Goal: Task Accomplishment & Management: Use online tool/utility

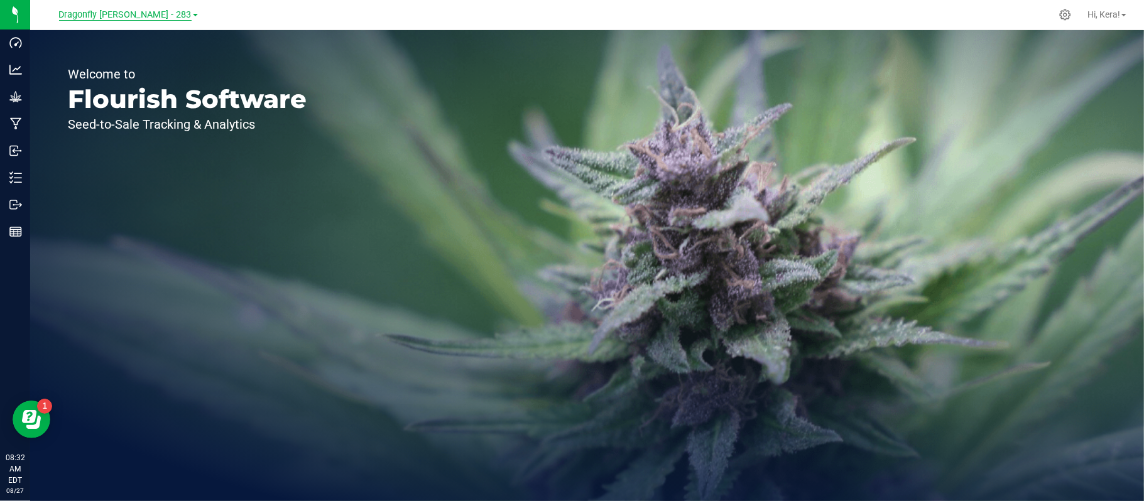
click at [141, 11] on span "Dragonfly [PERSON_NAME] - 283" at bounding box center [125, 14] width 133 height 11
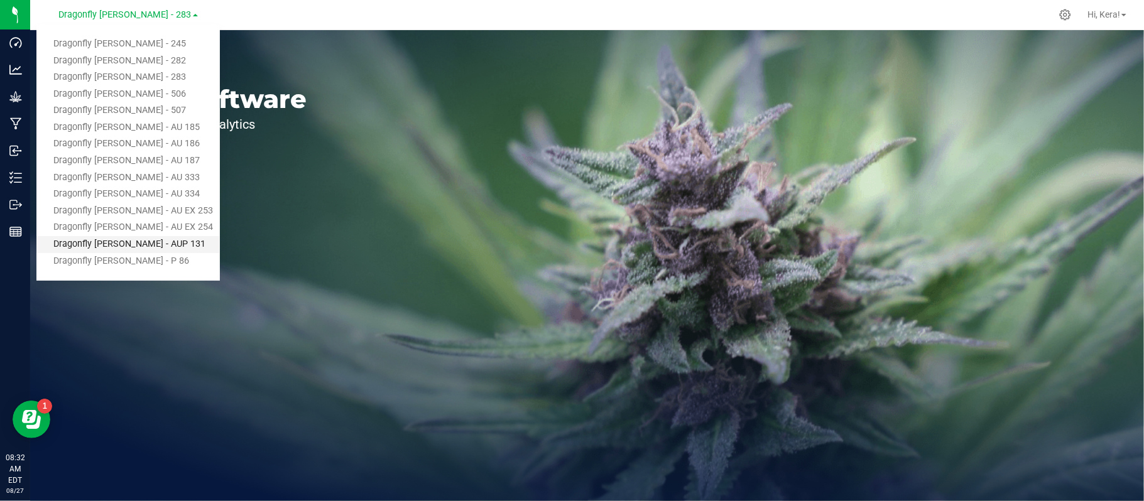
click at [151, 242] on link "Dragonfly [PERSON_NAME] - AUP 131" at bounding box center [127, 244] width 183 height 17
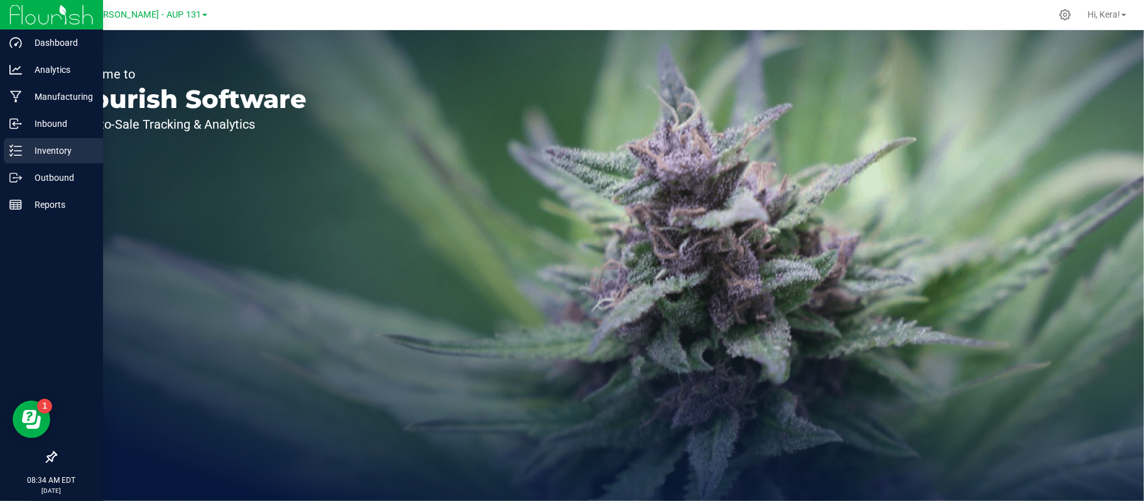
click at [13, 141] on div "Inventory" at bounding box center [53, 150] width 99 height 25
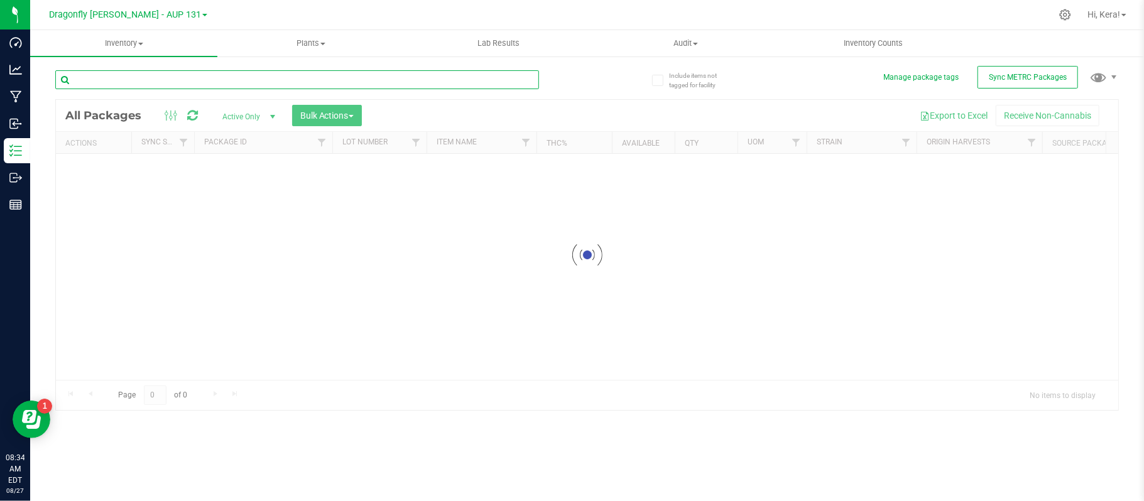
click at [197, 82] on input "text" at bounding box center [297, 79] width 484 height 19
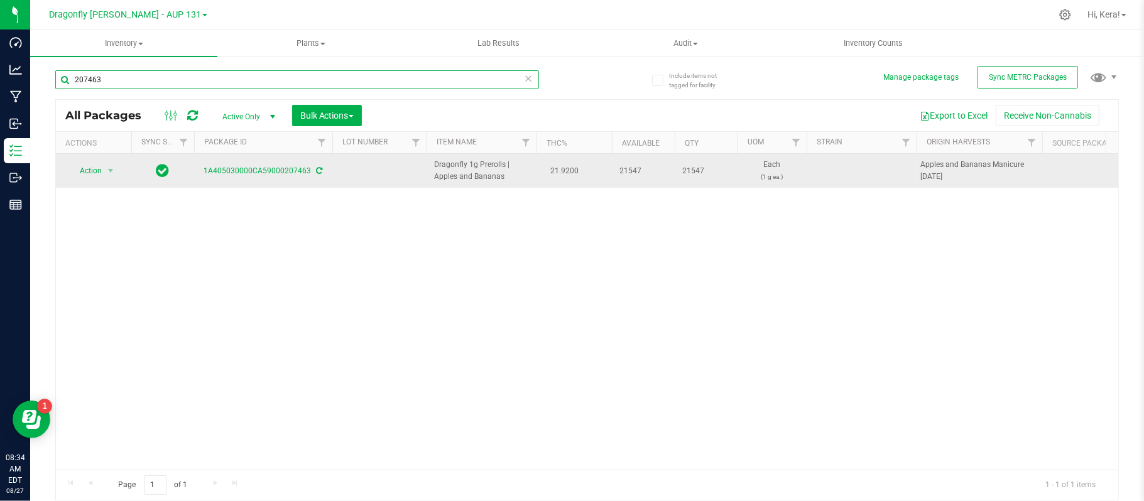
type input "207463"
click at [320, 173] on icon at bounding box center [320, 171] width 6 height 8
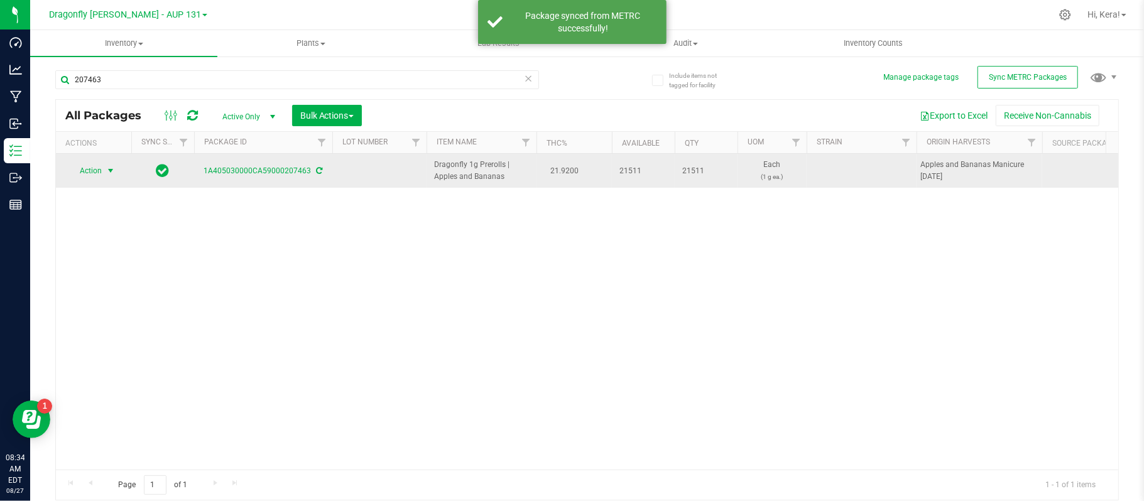
click at [107, 166] on span "select" at bounding box center [111, 171] width 10 height 10
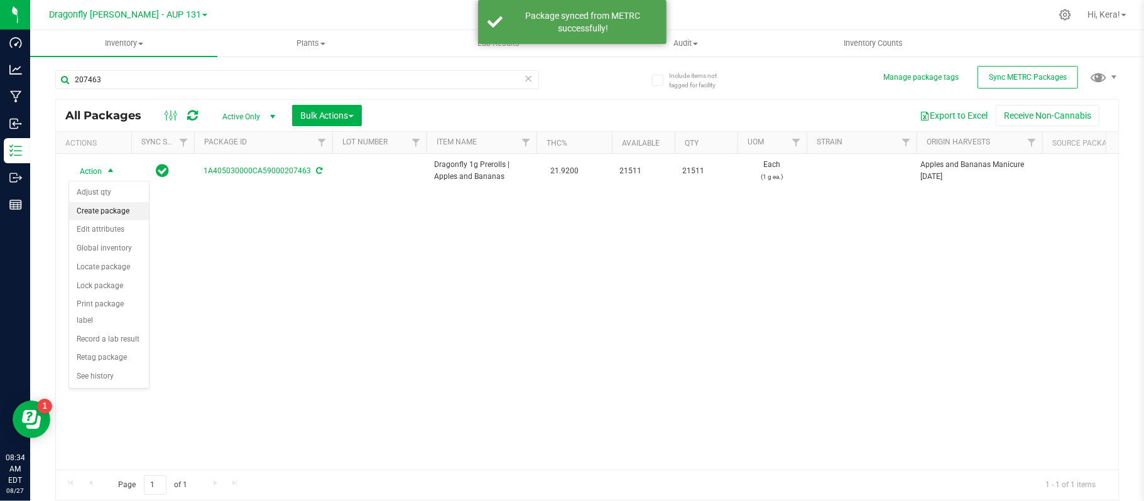
click at [116, 212] on li "Create package" at bounding box center [109, 211] width 80 height 19
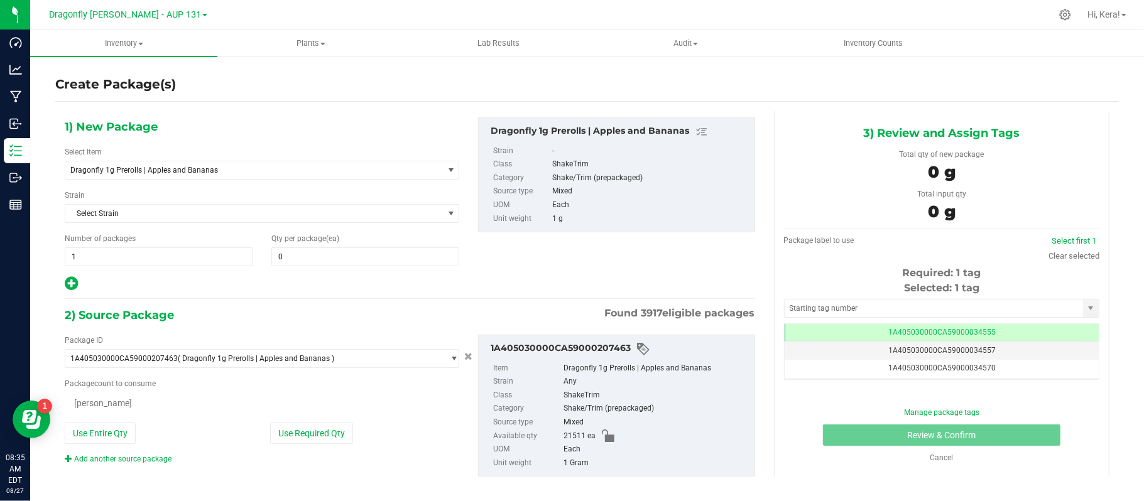
type input "0"
drag, startPoint x: 236, startPoint y: 141, endPoint x: 220, endPoint y: 176, distance: 38.2
click at [220, 176] on div "1) New Package Select Item Dragonfly 1g Prerolls | Apples and Bananas 1.25g Ros…" at bounding box center [261, 204] width 413 height 175
click at [222, 166] on span "Dragonfly 1g Prerolls | Apples and Bananas" at bounding box center [246, 170] width 353 height 9
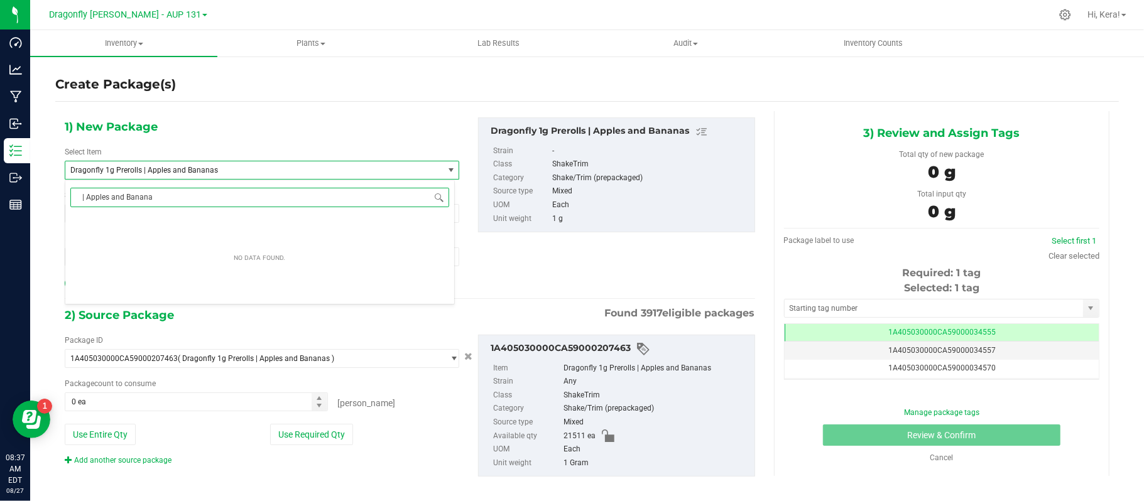
type input "| Apples and Bananas"
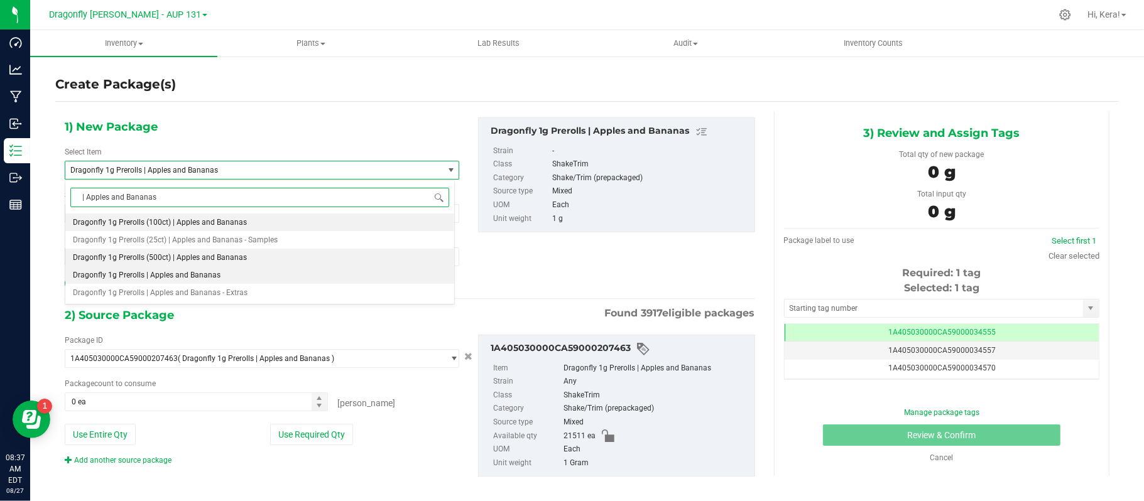
click at [199, 254] on span "Dragonfly 1g Prerolls (500ct) | Apples and Bananas" at bounding box center [160, 257] width 174 height 9
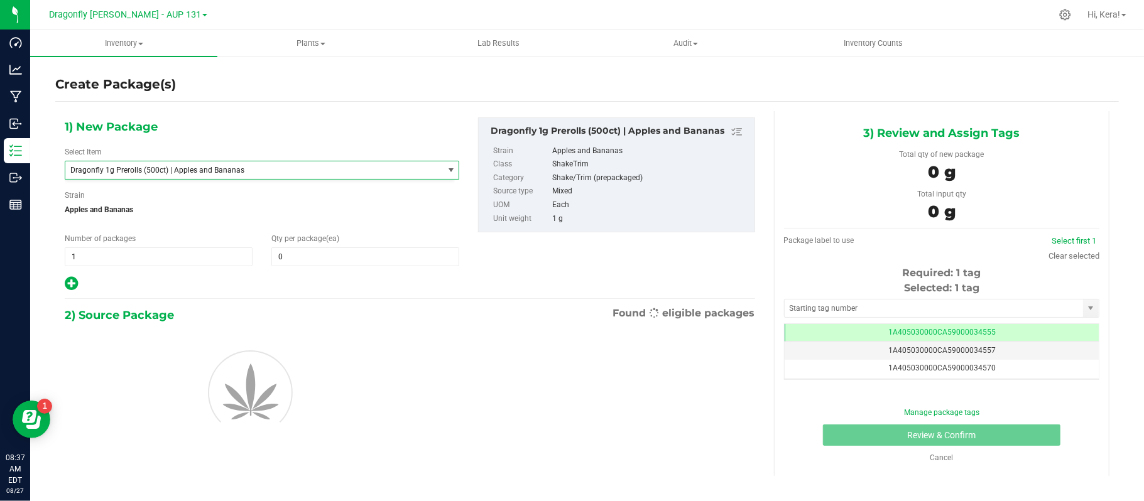
type input "0"
click at [187, 254] on span "1 1" at bounding box center [159, 256] width 188 height 19
type input "43"
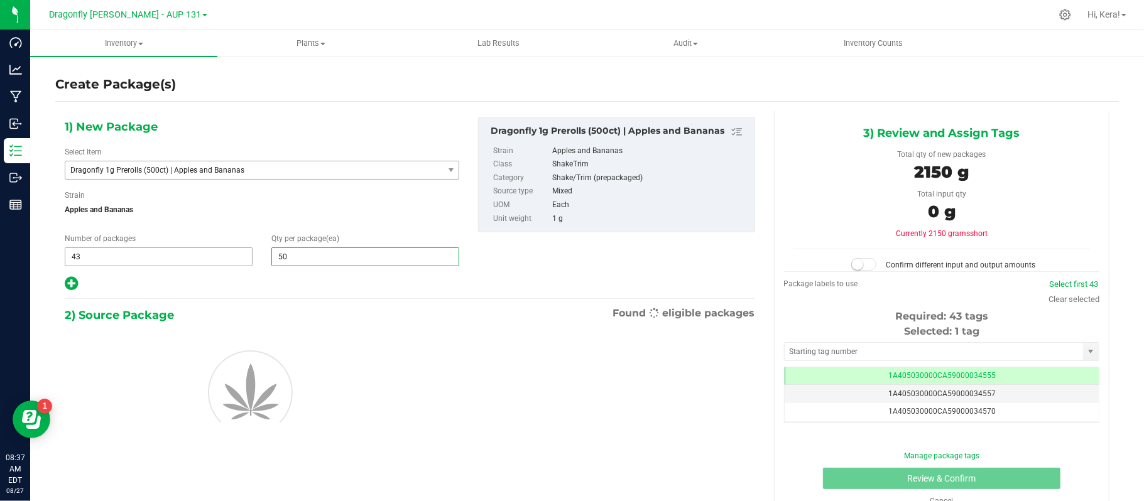
type input "500"
click at [448, 369] on div at bounding box center [261, 391] width 413 height 113
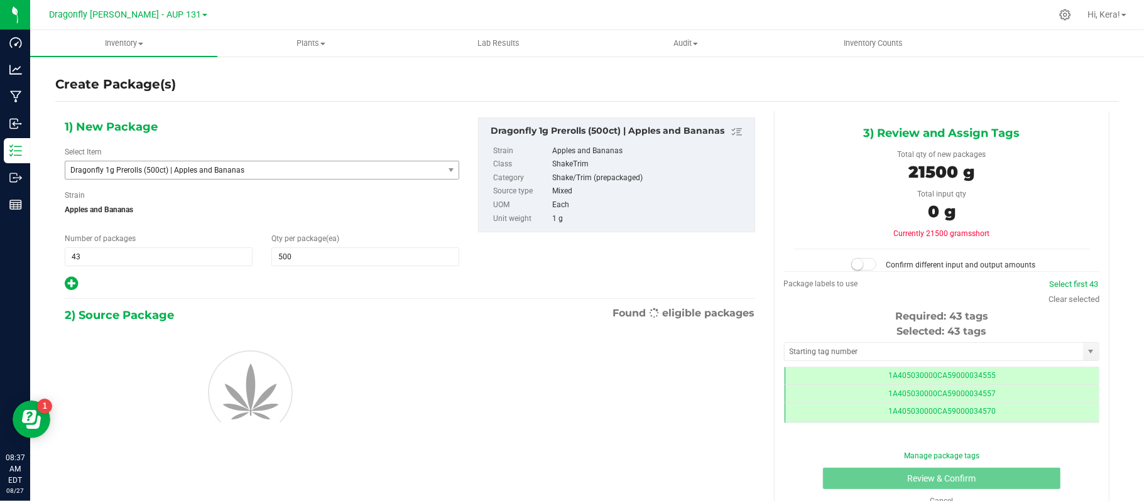
scroll to position [0, -1]
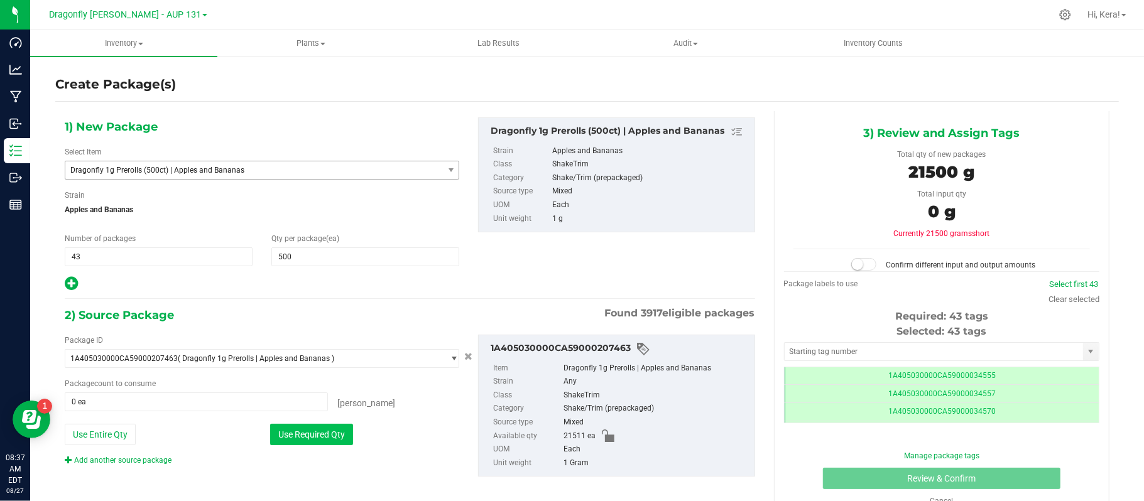
click at [300, 427] on button "Use Required Qty" at bounding box center [311, 434] width 83 height 21
type input "21500 ea"
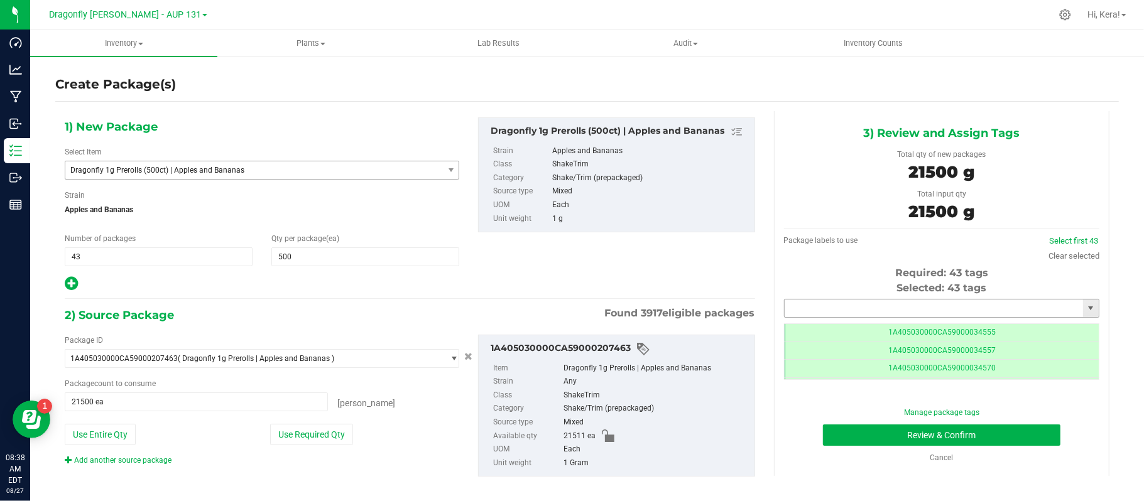
click at [810, 302] on input "text" at bounding box center [934, 309] width 298 height 18
paste input "1A405030000CA59000224667"
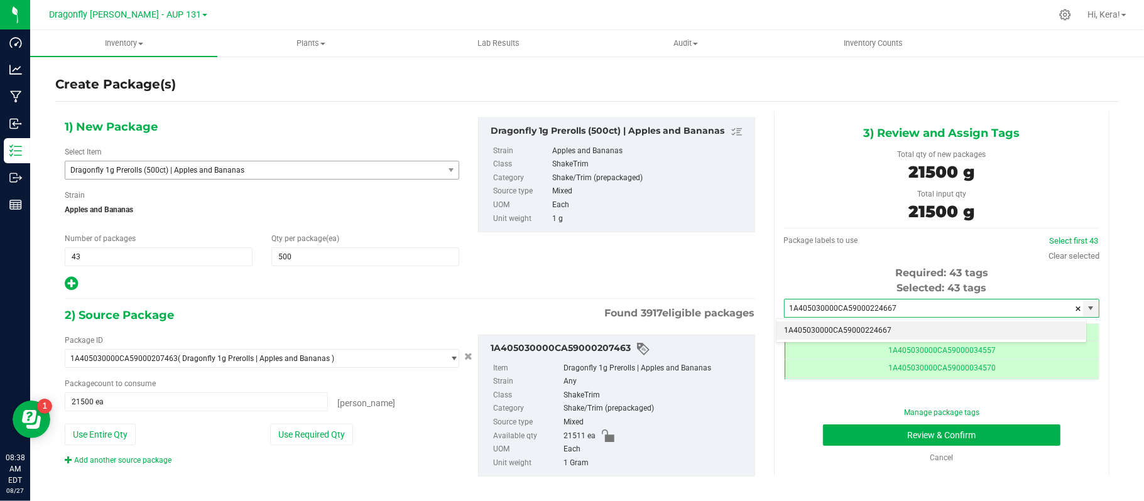
click at [883, 328] on li "1A405030000CA59000224667" at bounding box center [931, 331] width 310 height 19
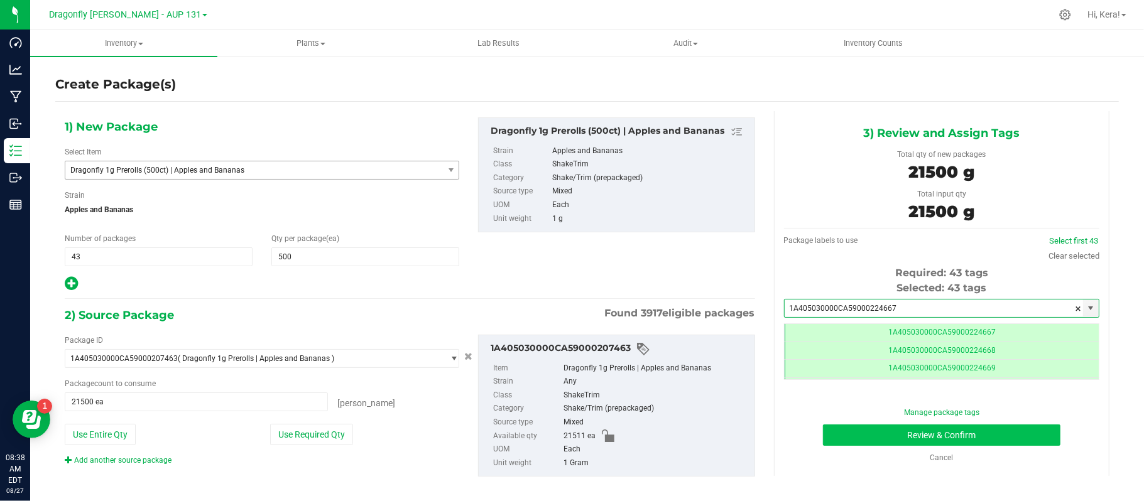
type input "1A405030000CA59000224667"
click at [874, 430] on button "Review & Confirm" at bounding box center [941, 435] width 237 height 21
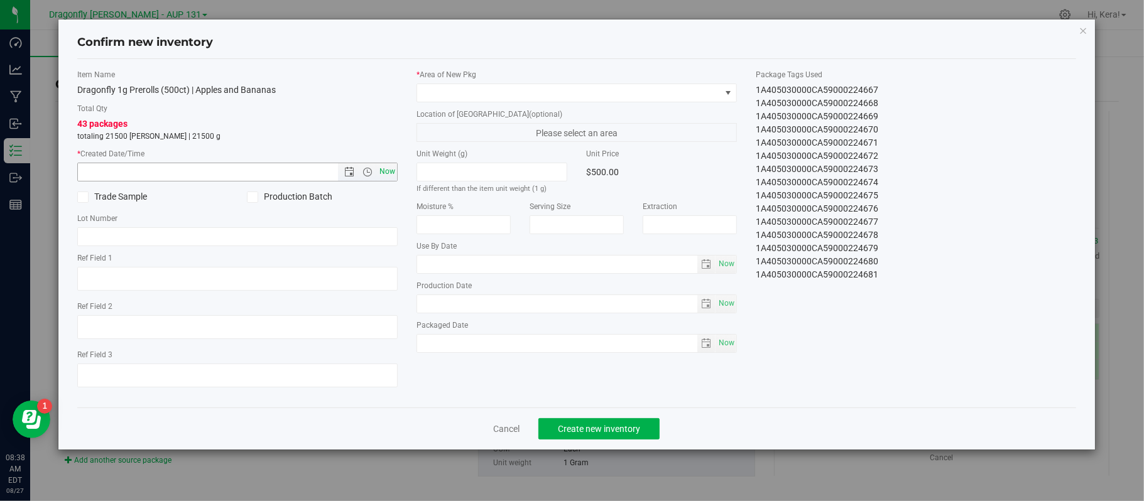
click at [389, 167] on span "Now" at bounding box center [387, 172] width 21 height 18
type input "[DATE] 8:38 AM"
click at [473, 91] on span at bounding box center [568, 93] width 303 height 18
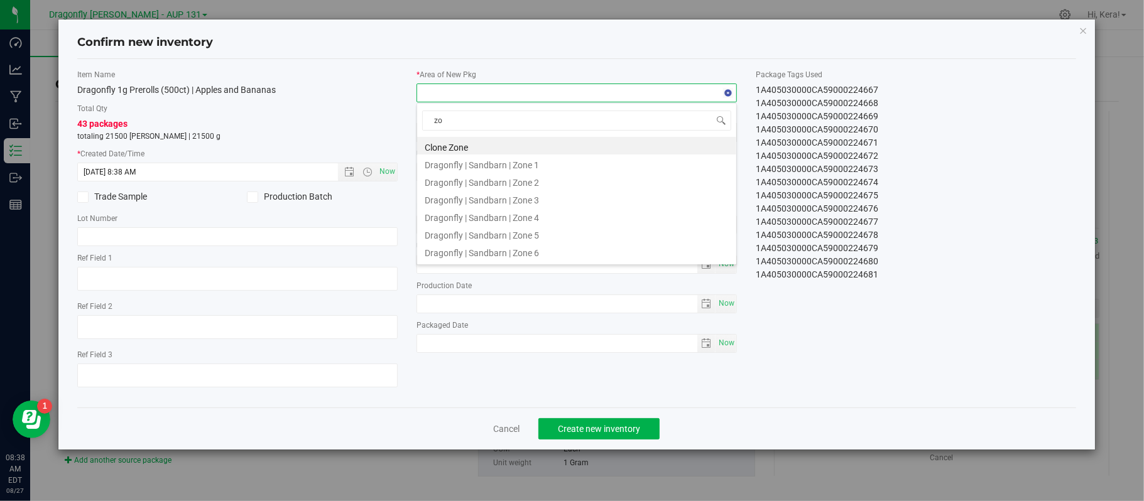
type input "z"
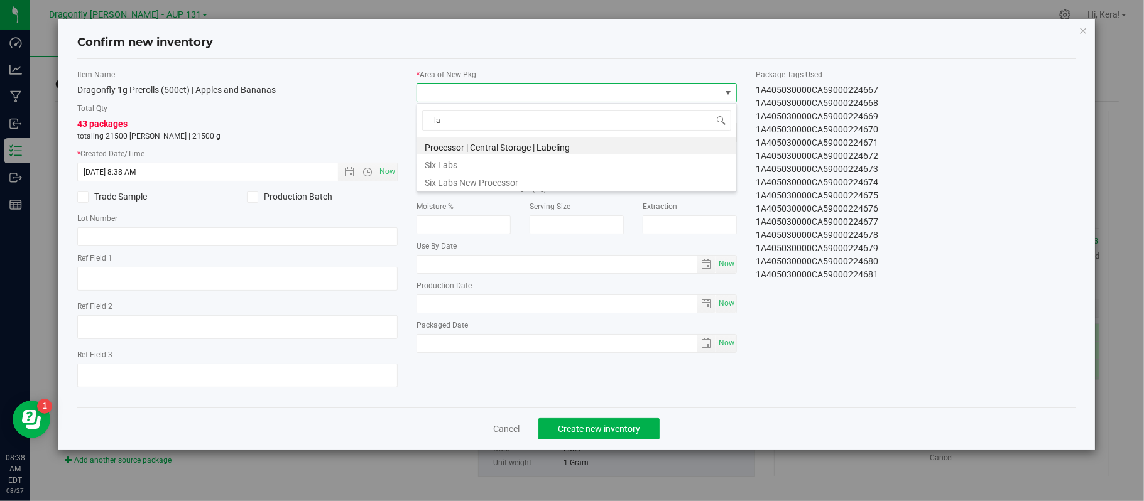
type input "l"
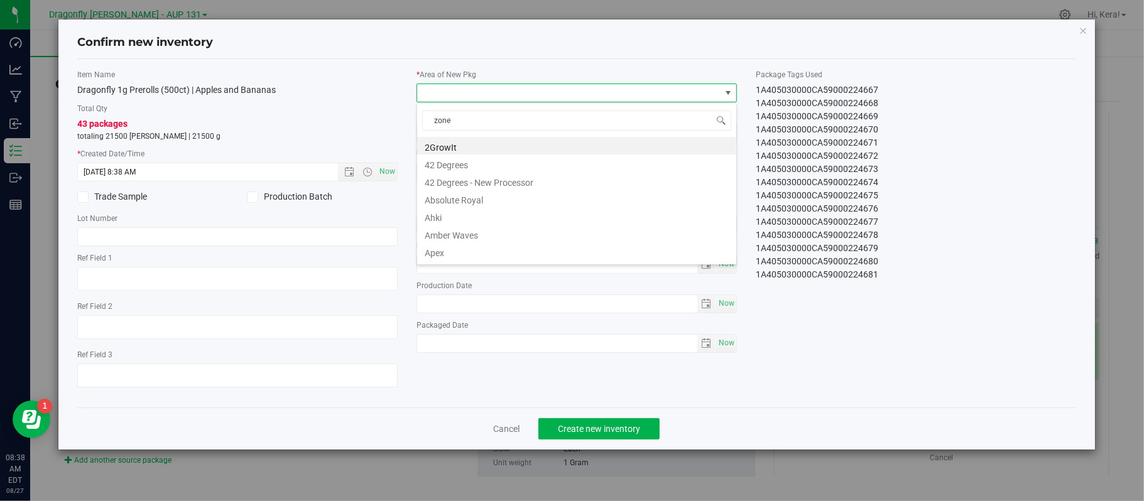
type input "zone 1"
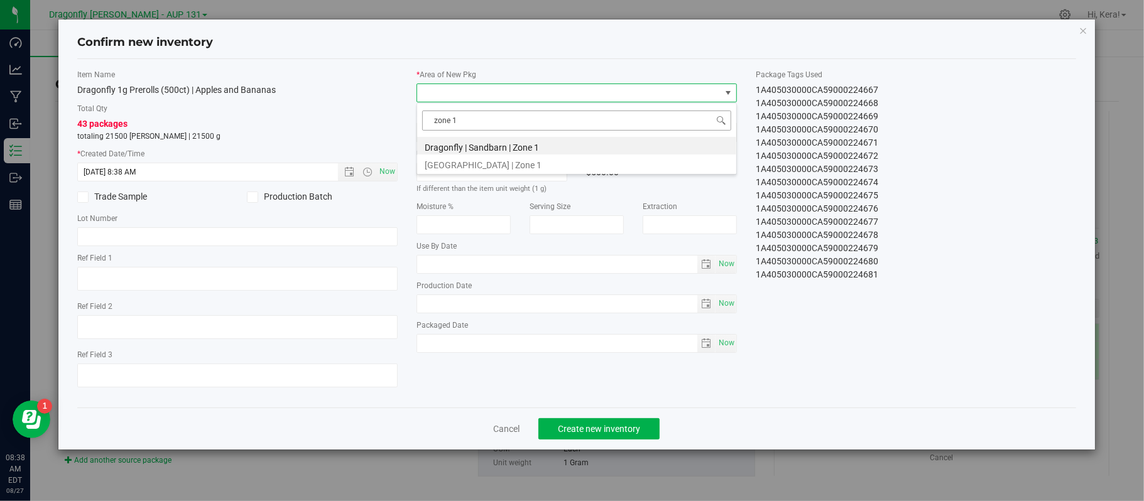
drag, startPoint x: 486, startPoint y: 111, endPoint x: 491, endPoint y: 126, distance: 15.9
click at [491, 126] on input "zone 1" at bounding box center [576, 120] width 309 height 19
click at [486, 146] on li "Dragonfly | Sandbarn | Zone 1" at bounding box center [576, 146] width 319 height 18
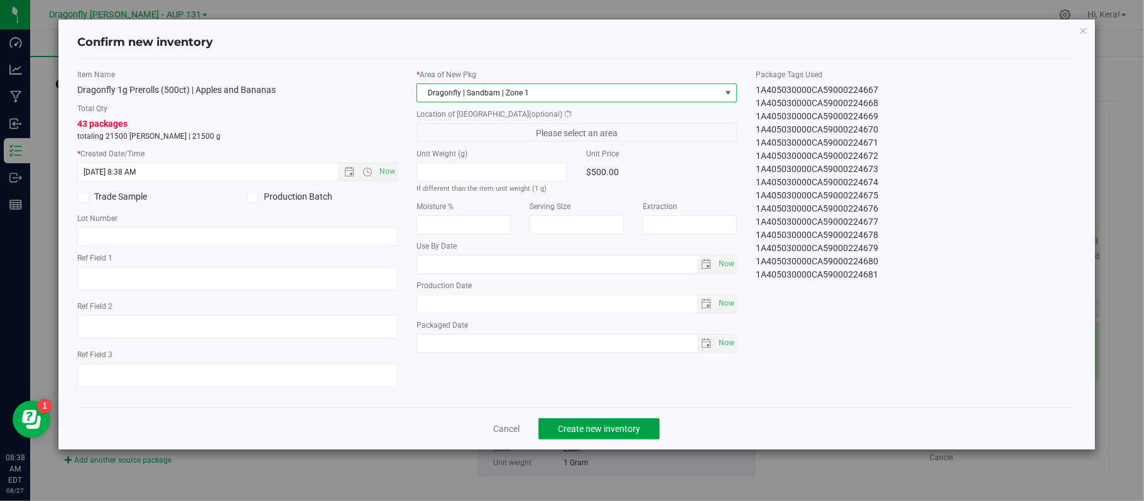
click at [599, 433] on span "Create new inventory" at bounding box center [599, 429] width 82 height 10
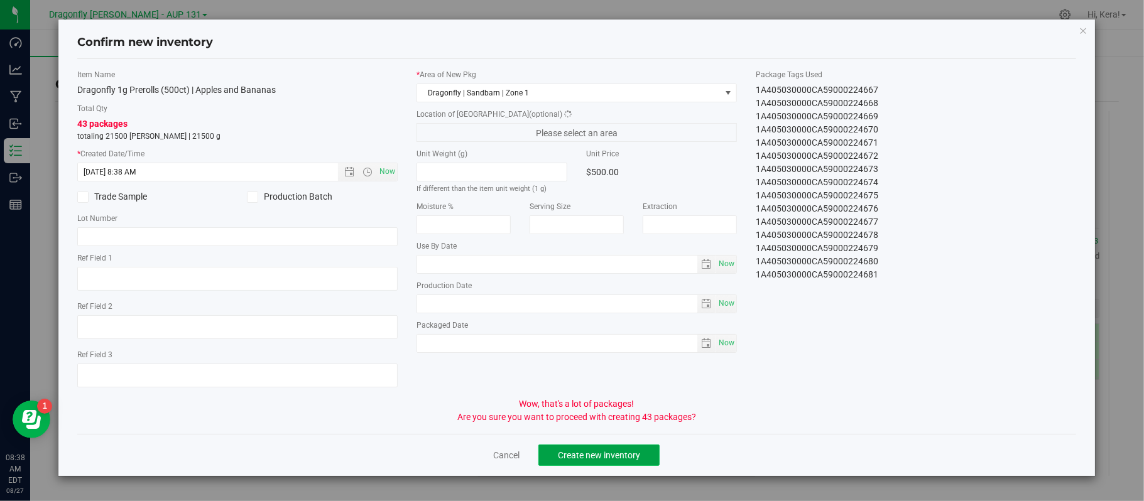
click at [601, 450] on button "Create new inventory" at bounding box center [598, 455] width 121 height 21
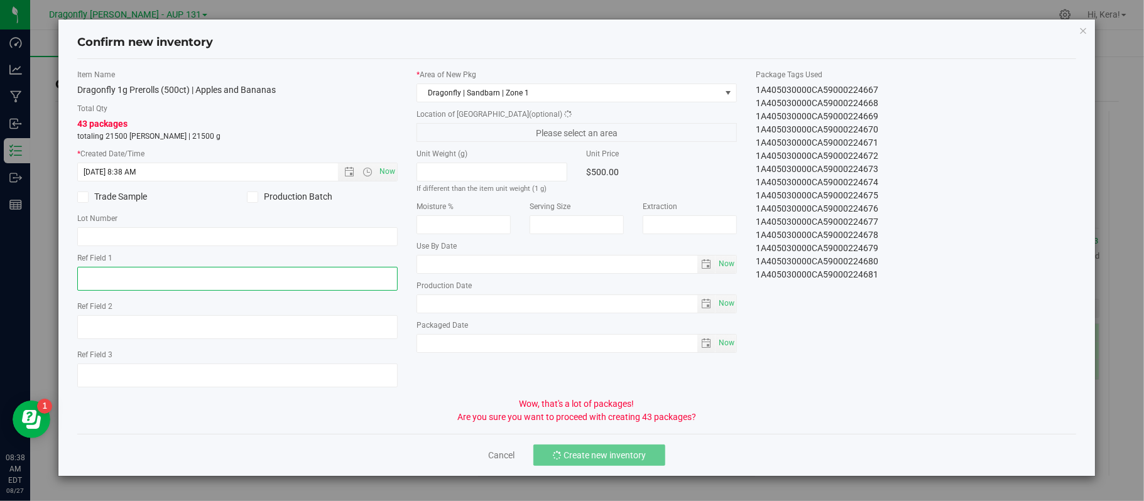
drag, startPoint x: 730, startPoint y: 204, endPoint x: 755, endPoint y: 214, distance: 27.3
click at [755, 214] on div "Item Name Dragonfly 1g Prerolls (500ct) | Apples and Bananas Total Qty 43 packa…" at bounding box center [577, 233] width 1018 height 329
click at [1006, 87] on div "1A405030000CA59000224695" at bounding box center [916, 90] width 320 height 13
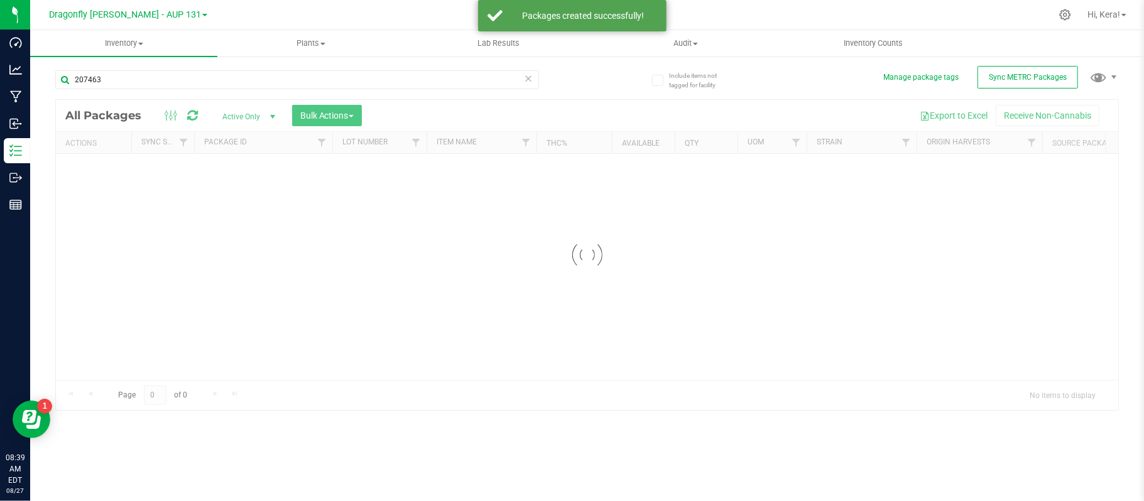
click at [268, 119] on div at bounding box center [587, 255] width 1062 height 310
click at [261, 118] on div at bounding box center [587, 255] width 1062 height 310
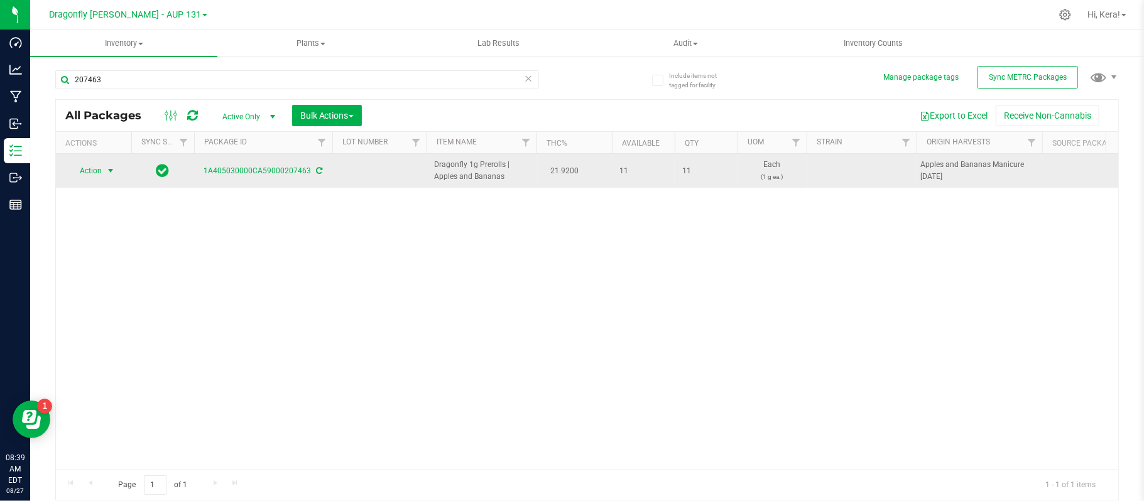
click at [107, 175] on span "select" at bounding box center [111, 171] width 10 height 10
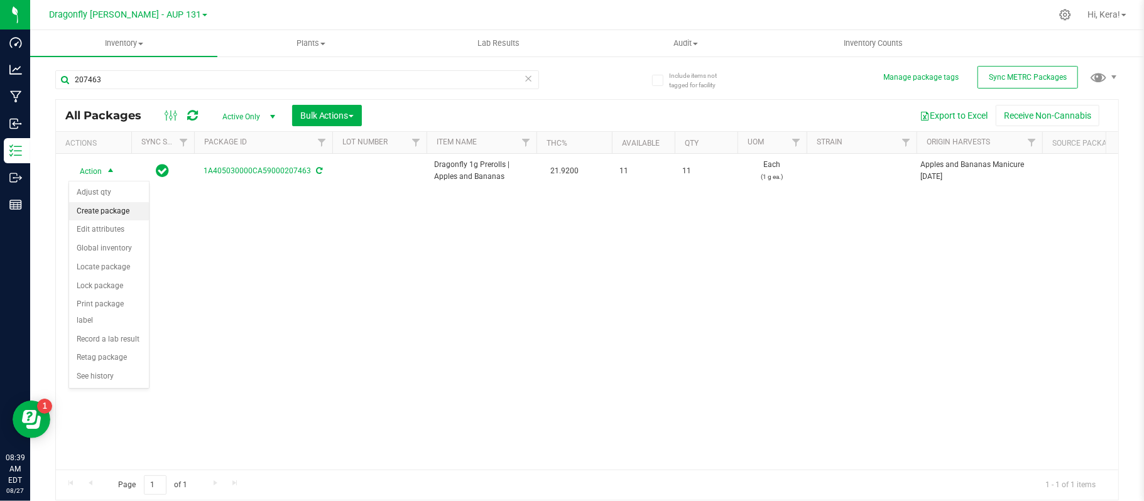
click at [106, 206] on li "Create package" at bounding box center [109, 211] width 80 height 19
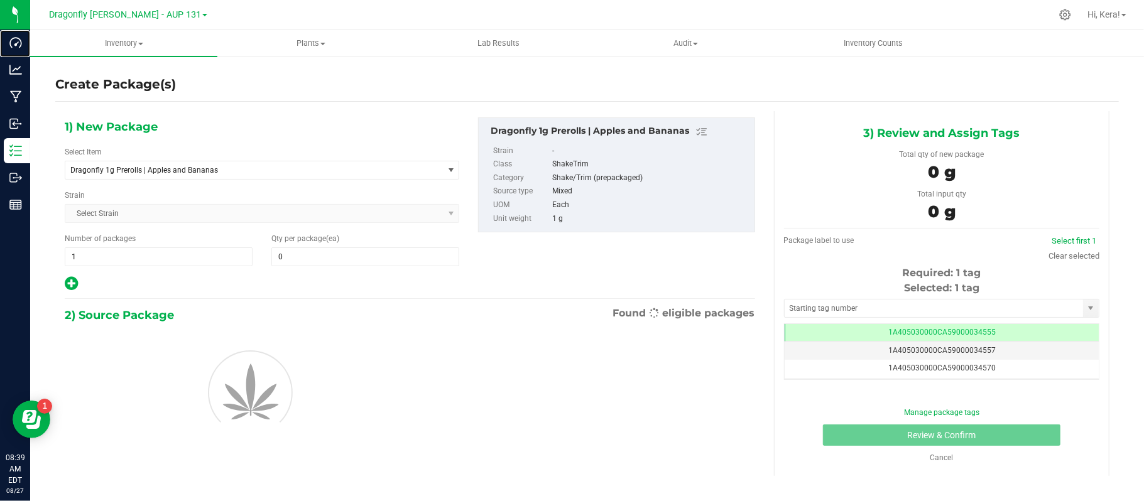
type input "0"
click at [166, 170] on span "Dragonfly 1g Prerolls | Apples and Bananas" at bounding box center [246, 170] width 353 height 9
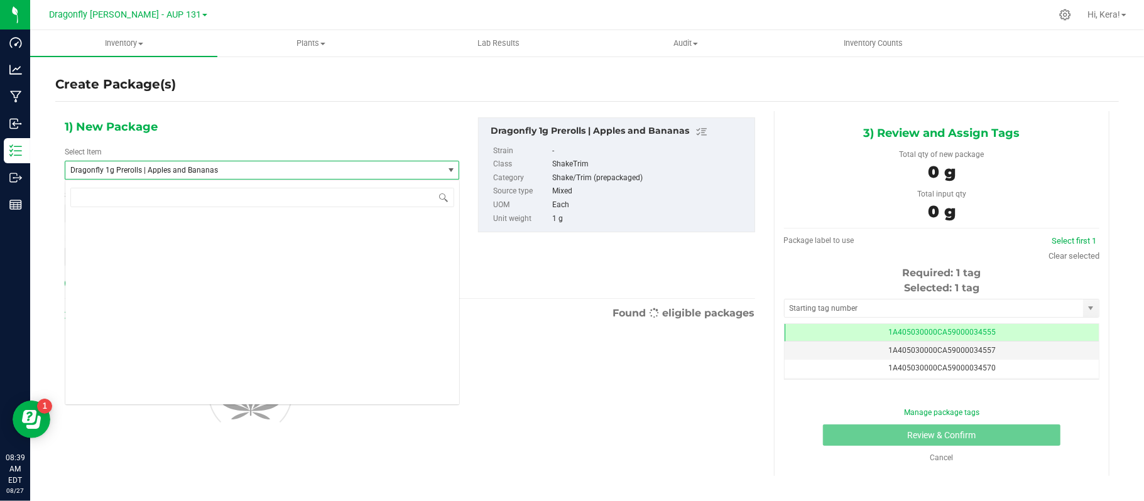
scroll to position [27208, 0]
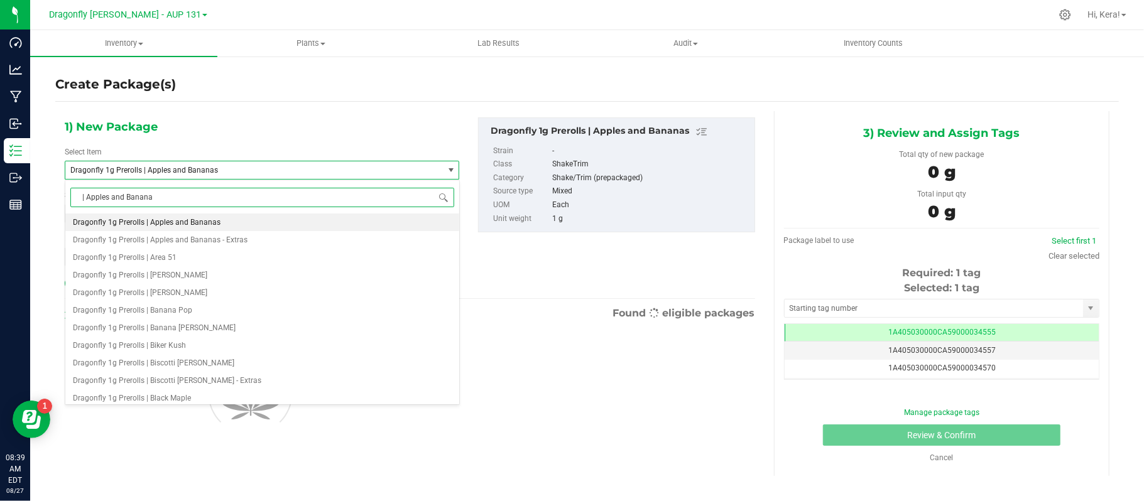
type input "| Apples and Bananas"
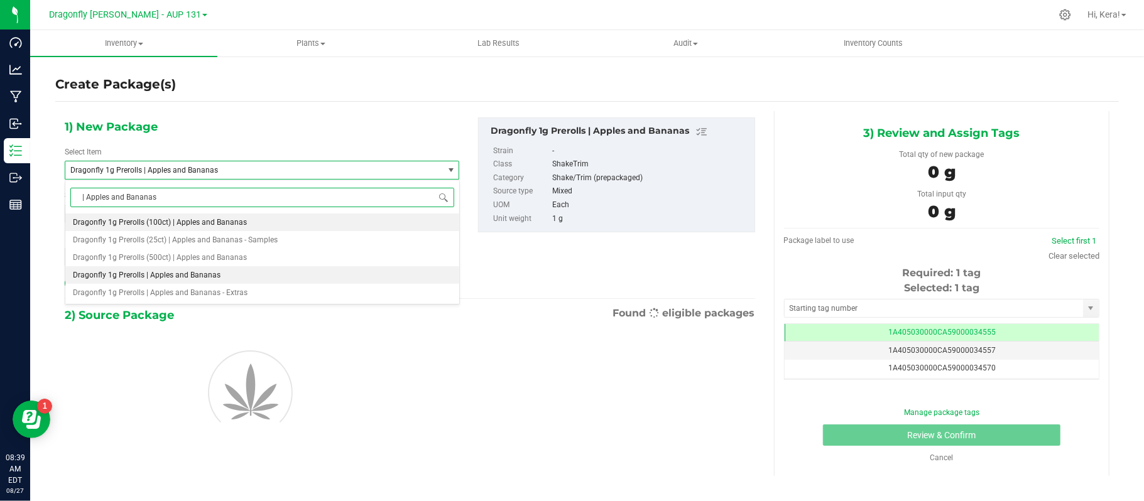
scroll to position [0, 0]
click at [205, 291] on span "Dragonfly 1g Prerolls | Apples and Bananas - Extras" at bounding box center [160, 292] width 175 height 9
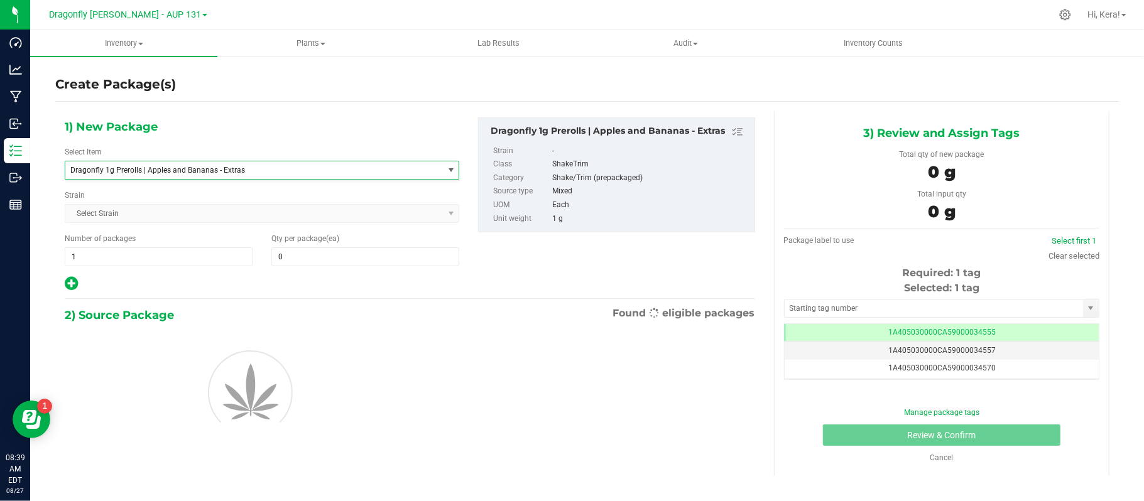
type input "0"
click at [299, 252] on span at bounding box center [365, 256] width 188 height 19
type input "11"
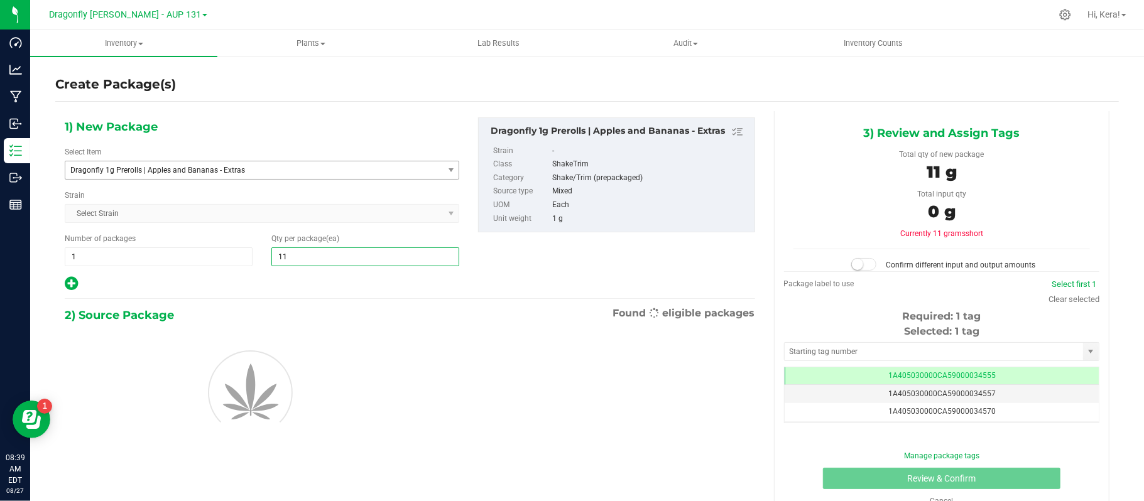
click at [299, 252] on input "11" at bounding box center [365, 257] width 187 height 18
type input "11"
click at [289, 305] on div "1) New Package Select Item Dragonfly 1g Prerolls | Apples and Bananas - Extras …" at bounding box center [409, 292] width 709 height 363
click at [947, 340] on div "Selected: 1 tag Tag 1A405030000CA59000034555 1A405030000CA59000034557 1A4050300…" at bounding box center [941, 373] width 315 height 99
click at [945, 354] on input "text" at bounding box center [934, 352] width 298 height 18
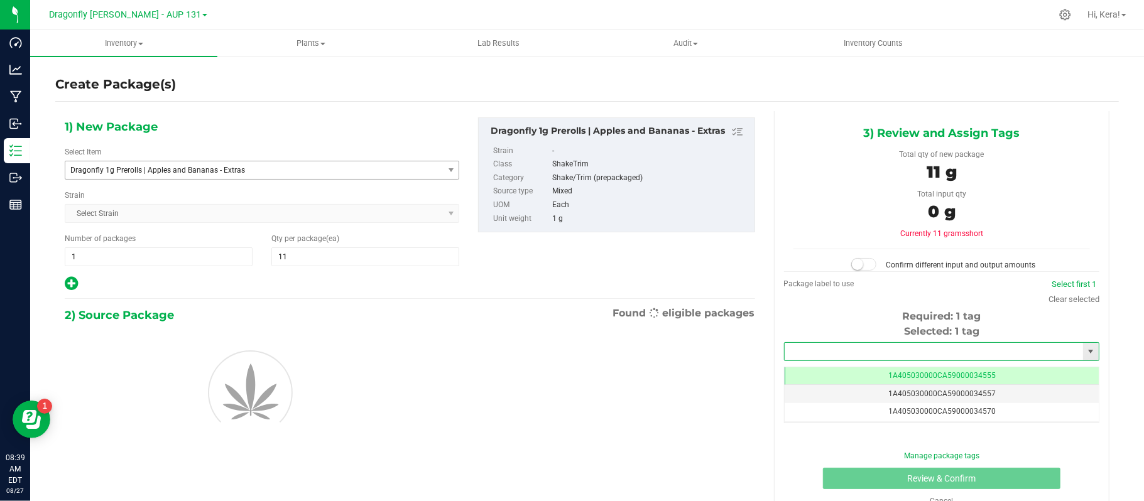
paste input "1A405030000CA59000224710"
type input "1A405030000CA59000224710"
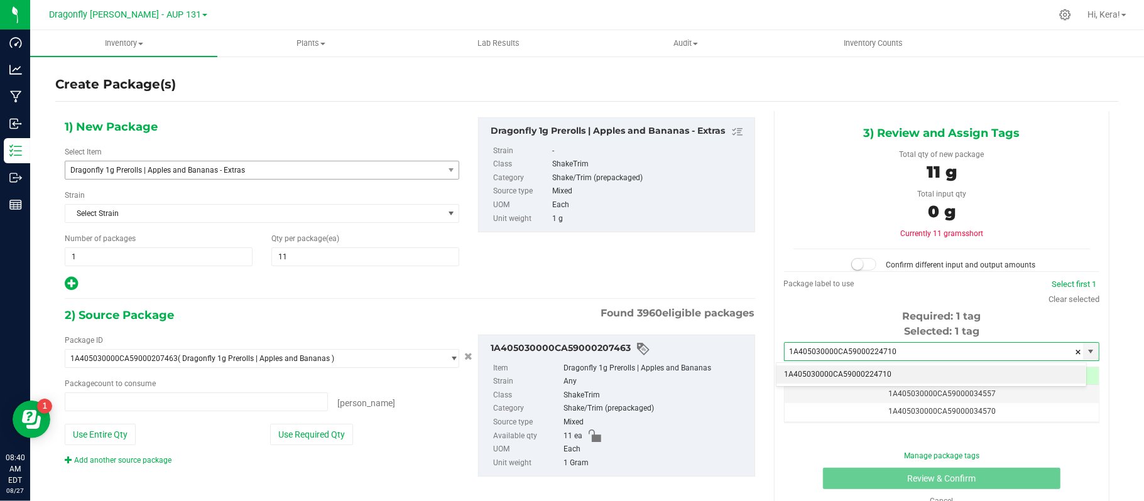
type input "0 ea"
click at [884, 378] on li "1A405030000CA59000224710" at bounding box center [931, 375] width 310 height 19
type input "1A405030000CA59000224710"
click at [334, 442] on button "Use Required Qty" at bounding box center [311, 434] width 83 height 21
type input "11 ea"
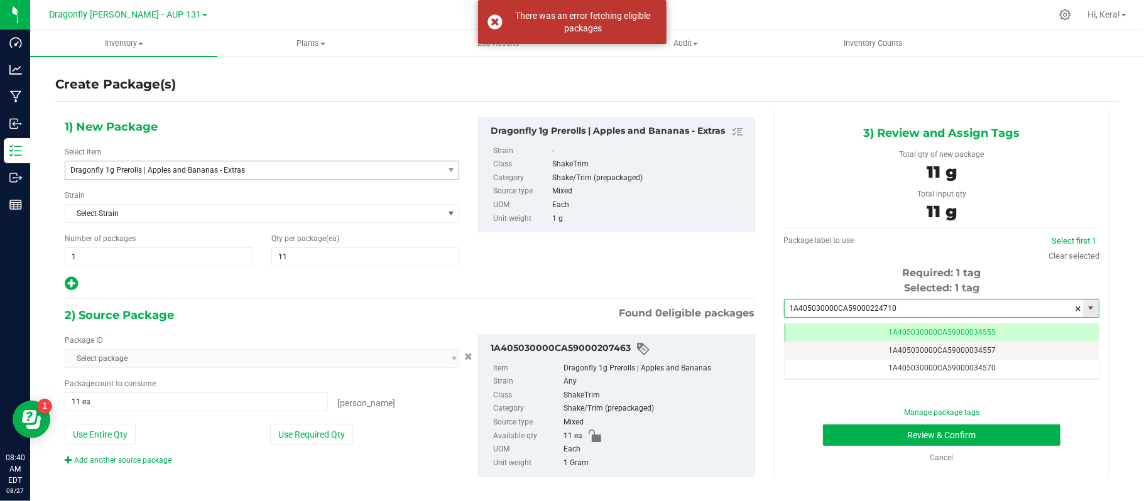
click at [898, 312] on input "1A405030000CA59000224710" at bounding box center [934, 309] width 298 height 18
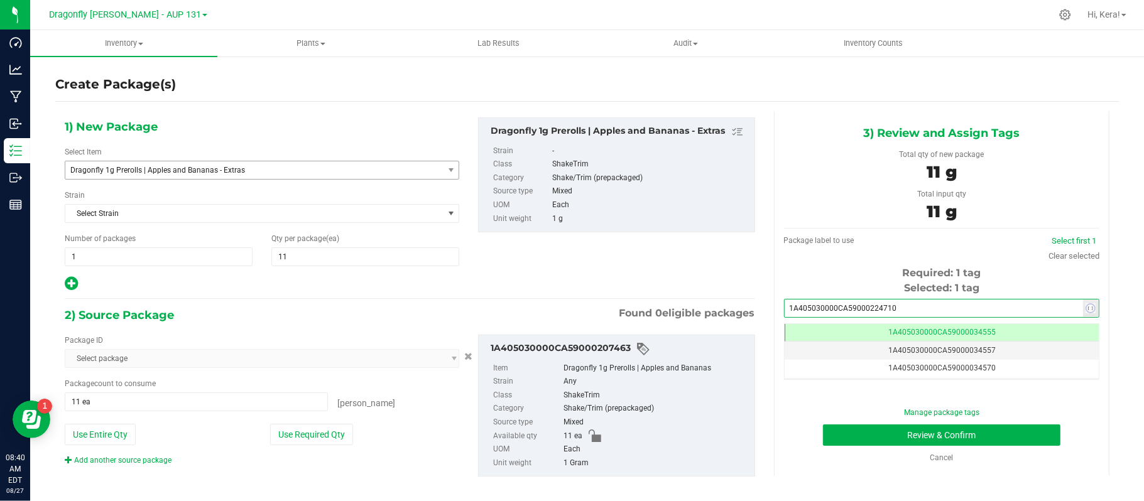
click at [897, 309] on input "1A405030000CA59000224710" at bounding box center [934, 309] width 298 height 18
type input "1"
paste input "1A405030000CA59000224710"
type input "1A405030000CA59000224710"
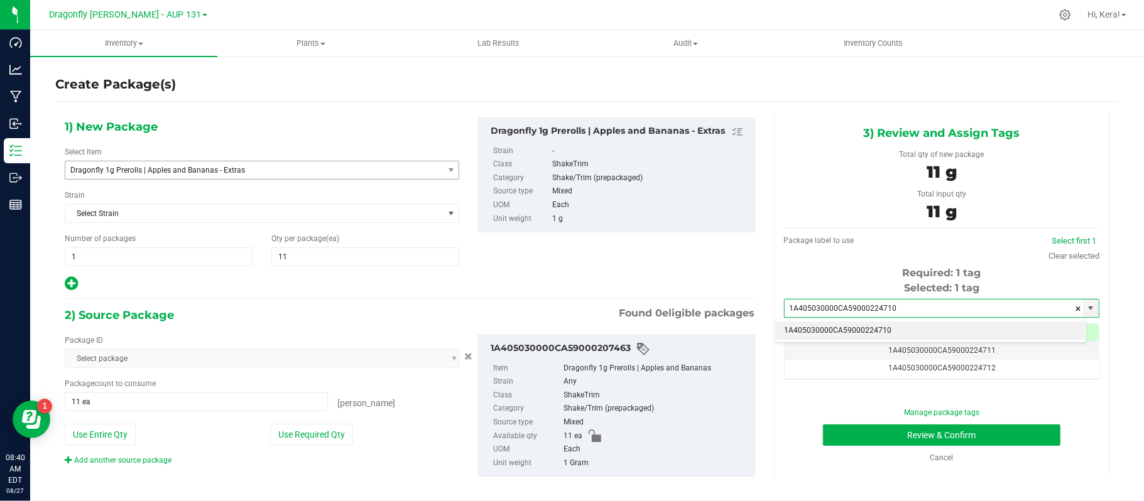
click at [872, 333] on li "1A405030000CA59000224710" at bounding box center [931, 331] width 310 height 19
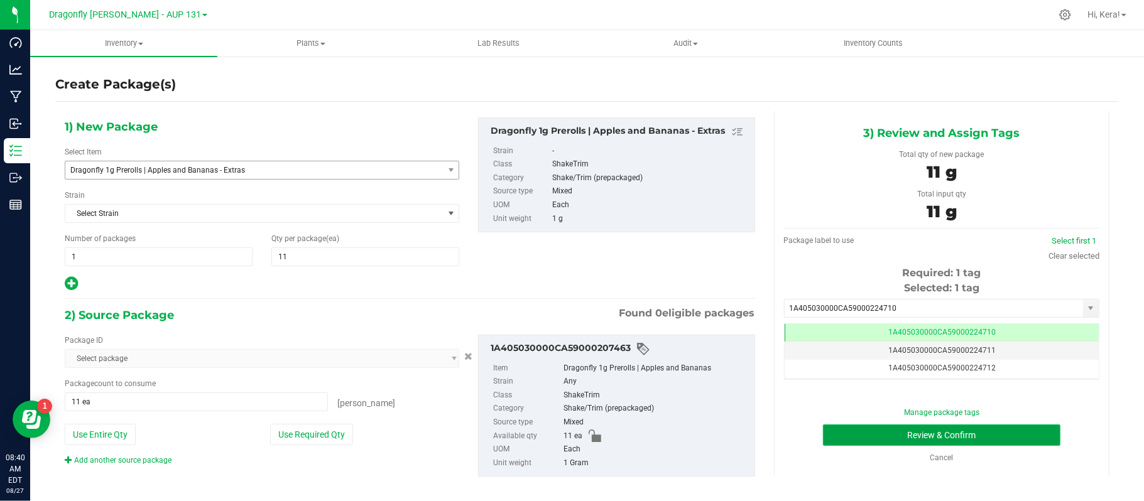
click at [887, 435] on button "Review & Confirm" at bounding box center [941, 435] width 237 height 21
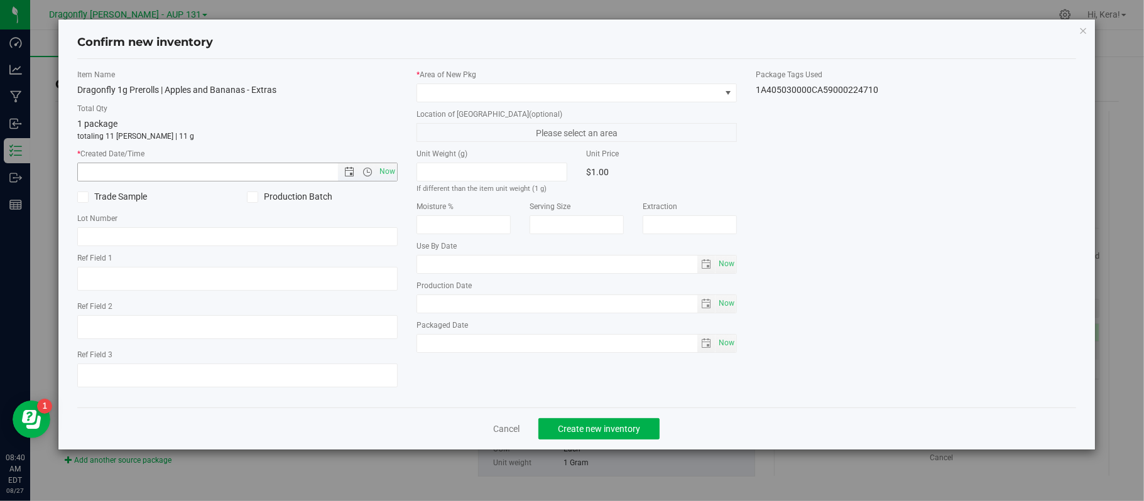
click at [276, 171] on input "text" at bounding box center [218, 172] width 281 height 18
click at [276, 171] on input "zon" at bounding box center [218, 172] width 281 height 18
click at [388, 171] on span "Now" at bounding box center [387, 172] width 21 height 18
type input "[DATE] 8:40 AM"
click at [460, 89] on span at bounding box center [568, 93] width 303 height 18
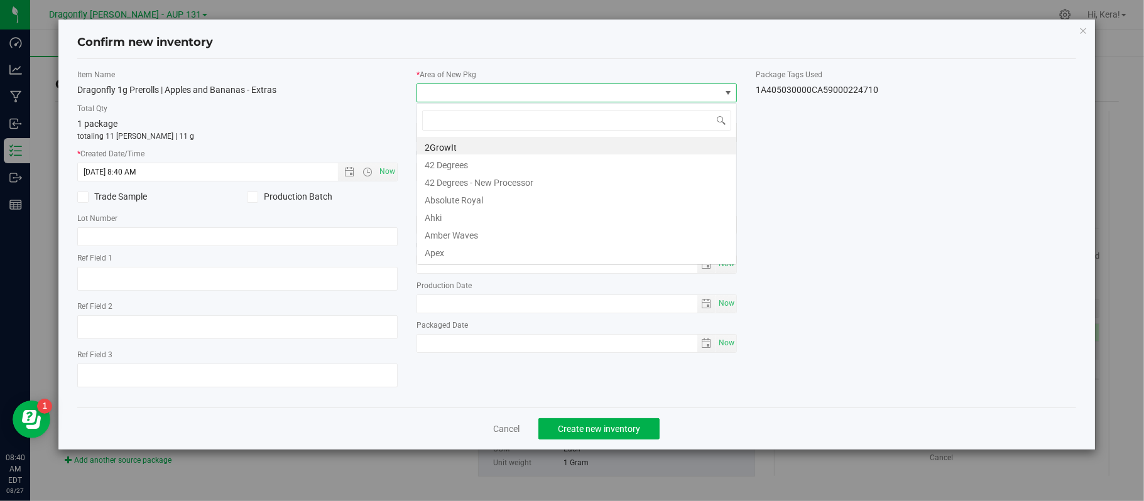
scroll to position [19, 320]
type input "zone 2"
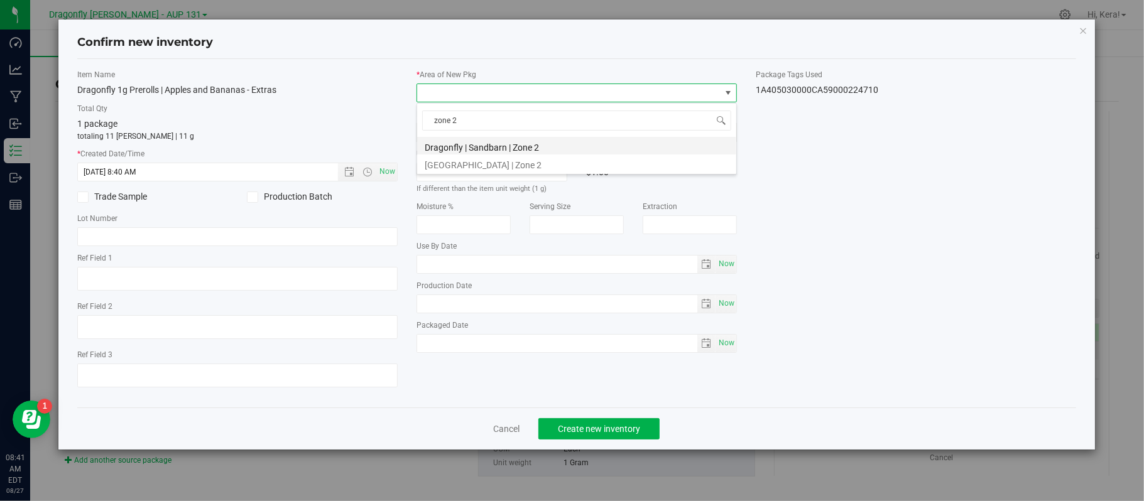
click at [464, 146] on li "Dragonfly | Sandbarn | Zone 2" at bounding box center [576, 146] width 319 height 18
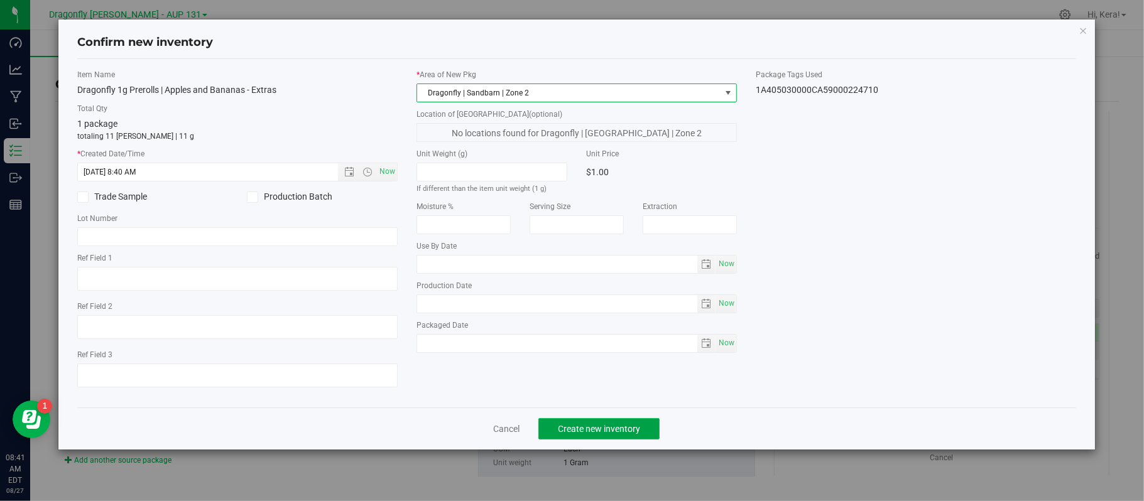
click at [581, 423] on button "Create new inventory" at bounding box center [598, 428] width 121 height 21
